Goal: Information Seeking & Learning: Learn about a topic

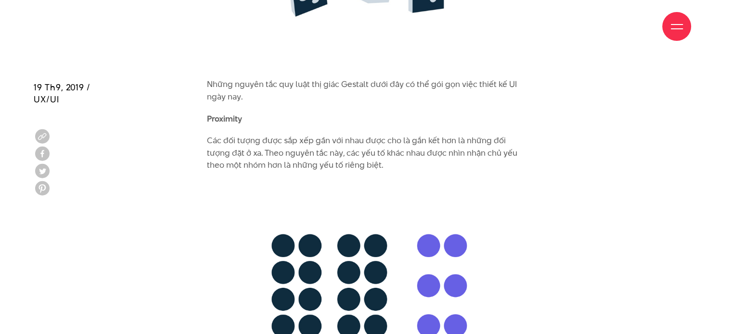
scroll to position [2826, 0]
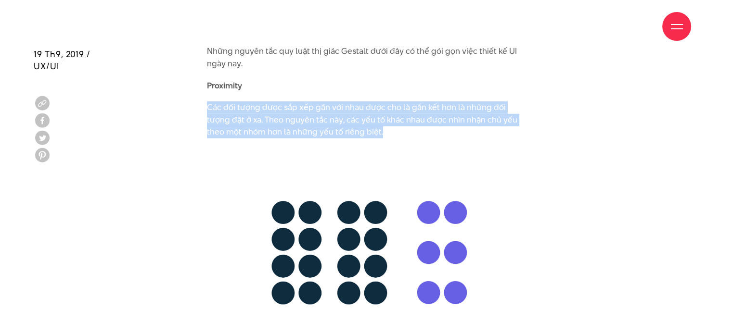
drag, startPoint x: 205, startPoint y: 96, endPoint x: 395, endPoint y: 125, distance: 191.8
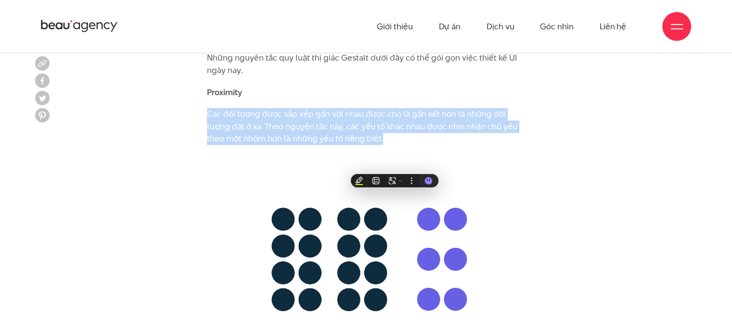
scroll to position [2777, 0]
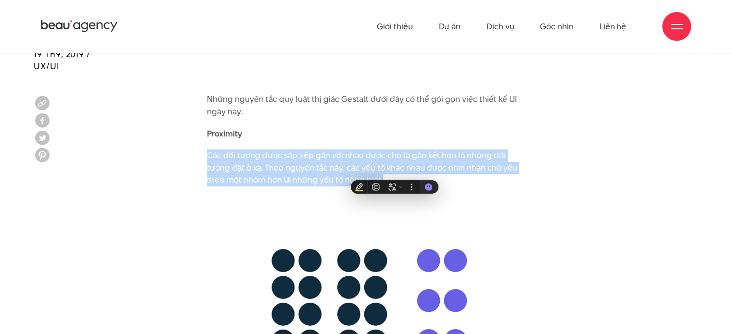
click at [316, 150] on p "Các đối tượng được sắp xếp gần với nhau được cho là gắn kết hơn là những đối tư…" at bounding box center [366, 168] width 318 height 37
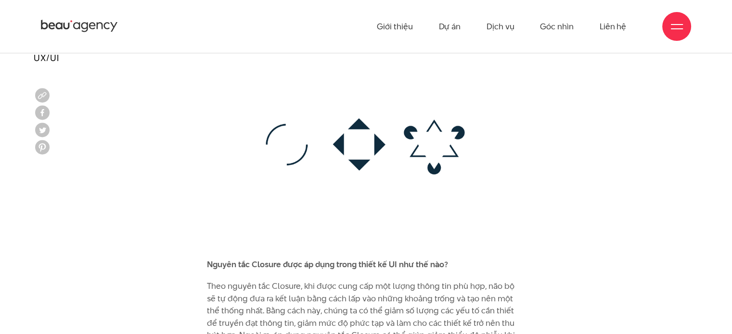
scroll to position [4413, 0]
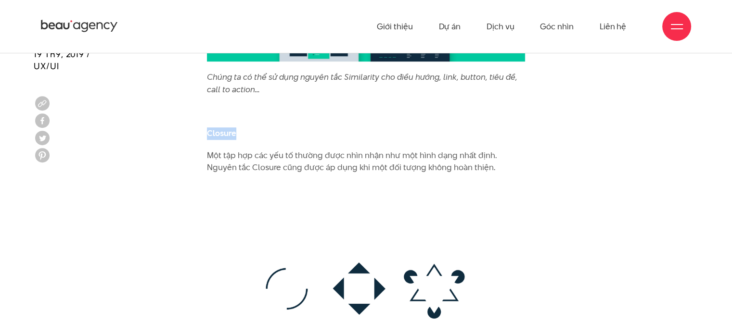
drag, startPoint x: 257, startPoint y: 124, endPoint x: 194, endPoint y: 120, distance: 62.7
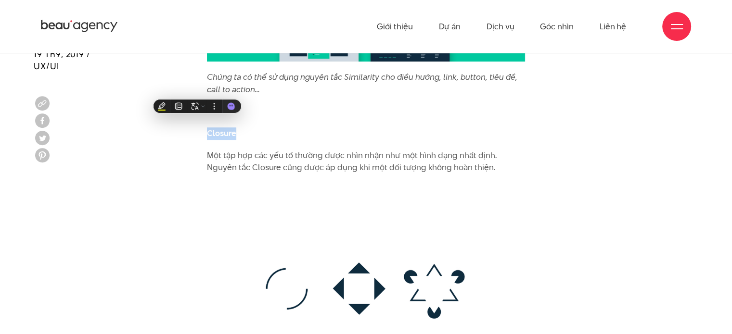
copy b "Closure"
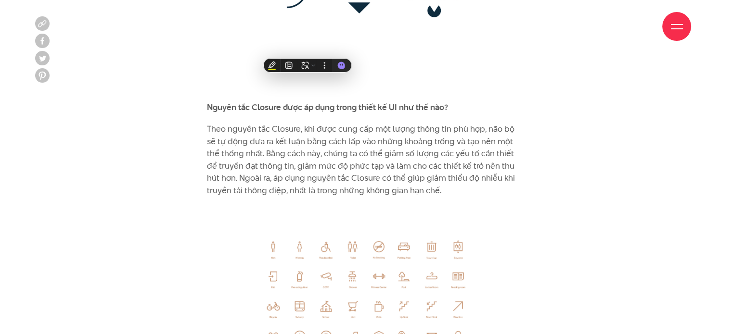
scroll to position [4846, 0]
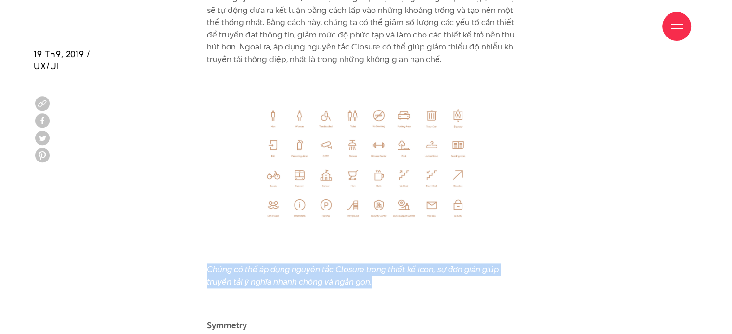
drag, startPoint x: 351, startPoint y: 275, endPoint x: 183, endPoint y: 252, distance: 170.1
copy icon "Chúng có thể áp dụng nguyên tắc Closure trong thiết kế icon, sự đơn giản giúp t…"
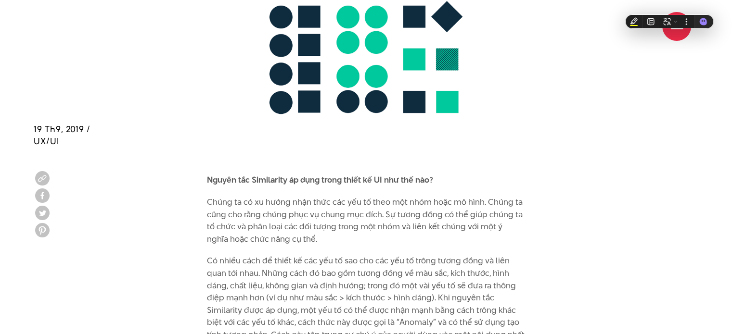
scroll to position [4161, 0]
